Goal: Task Accomplishment & Management: Manage account settings

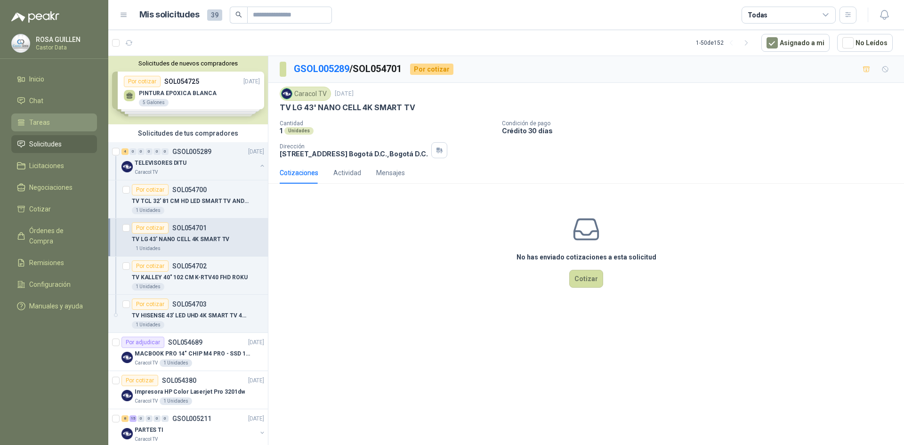
click at [41, 126] on span "Tareas" at bounding box center [39, 122] width 21 height 10
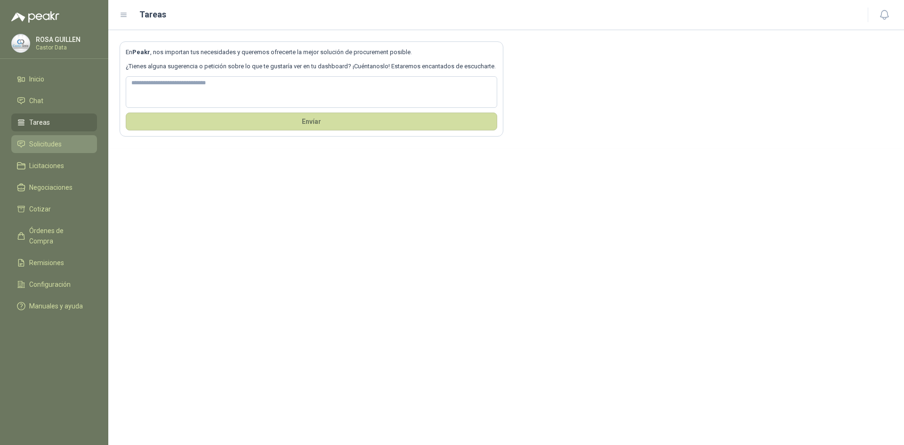
click at [43, 141] on span "Solicitudes" at bounding box center [45, 144] width 32 height 10
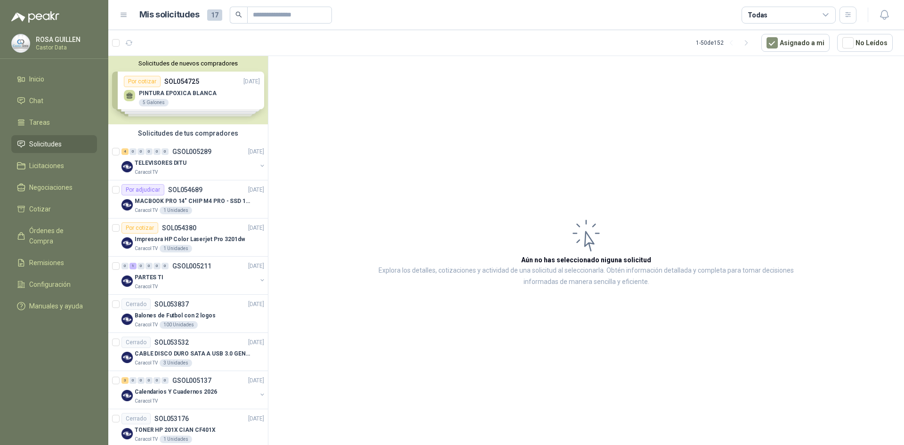
click at [828, 15] on icon at bounding box center [826, 15] width 8 height 8
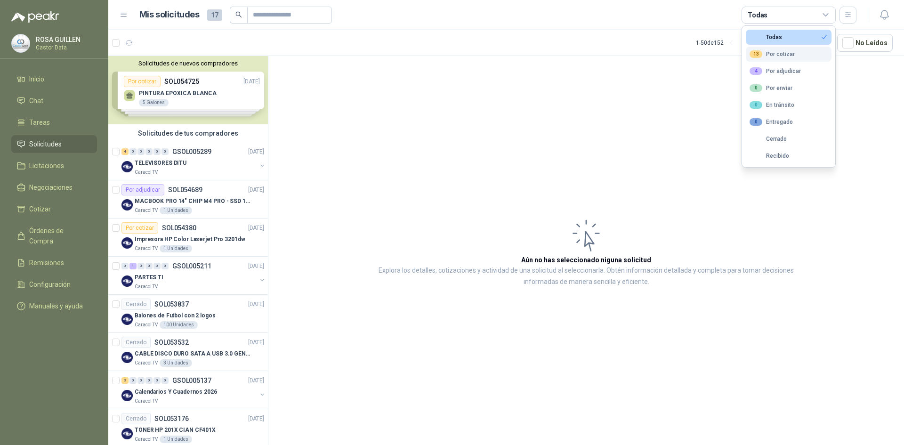
click at [769, 55] on div "13 Por cotizar" at bounding box center [772, 54] width 45 height 8
